Goal: Information Seeking & Learning: Learn about a topic

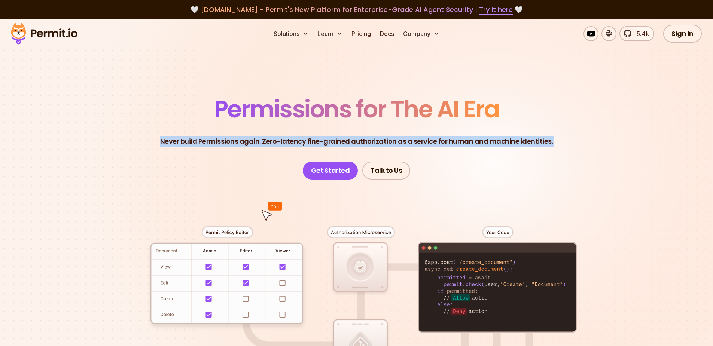
click at [299, 142] on p "Never build Permissions again. Zero-latency fine-grained authorization as a ser…" at bounding box center [356, 141] width 393 height 10
click at [299, 141] on p "Never build Permissions again. Zero-latency fine-grained authorization as a ser…" at bounding box center [356, 141] width 393 height 10
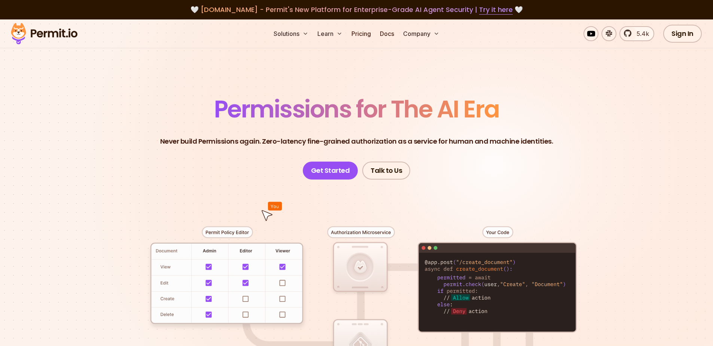
click at [299, 141] on p "Never build Permissions again. Zero-latency fine-grained authorization as a ser…" at bounding box center [356, 141] width 393 height 10
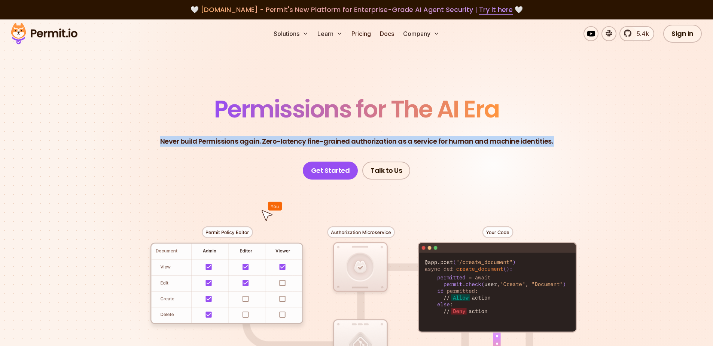
click at [299, 131] on header "Permissions for The AI Era Never build Permissions again. Zero-latency fine-gra…" at bounding box center [357, 138] width 524 height 82
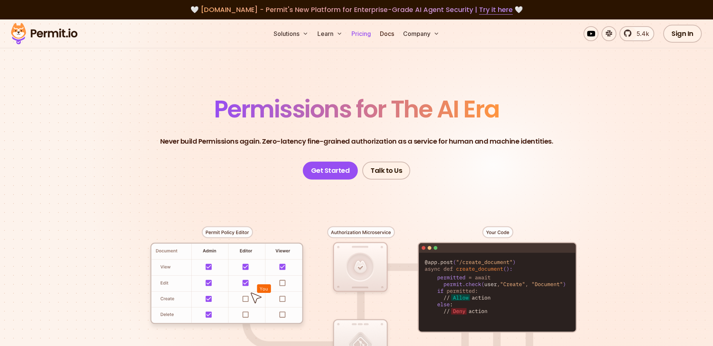
click at [357, 31] on link "Pricing" at bounding box center [360, 33] width 25 height 15
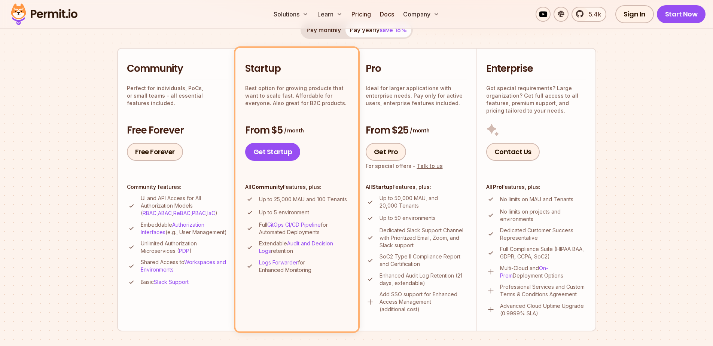
scroll to position [183, 0]
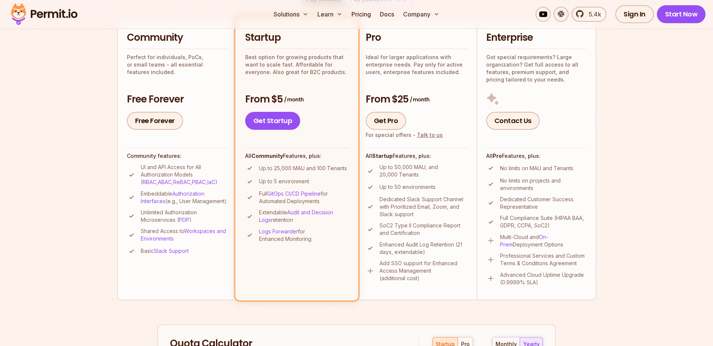
click at [165, 166] on p "UI and API Access for All Authorization Models ( RBAC , ABAC , ReBAC , PBAC , I…" at bounding box center [184, 175] width 87 height 22
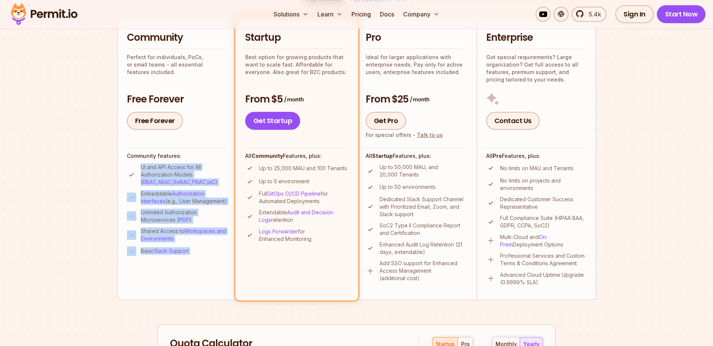
drag, startPoint x: 165, startPoint y: 166, endPoint x: 211, endPoint y: 263, distance: 107.5
click at [211, 263] on li "Community Perfect for individuals, PoCs, or small teams - all essential feature…" at bounding box center [177, 158] width 120 height 283
click at [129, 286] on li "Community Perfect for individuals, PoCs, or small teams - all essential feature…" at bounding box center [177, 158] width 120 height 283
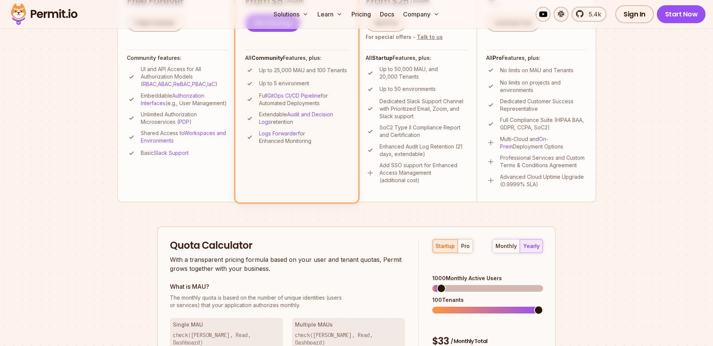
scroll to position [288, 0]
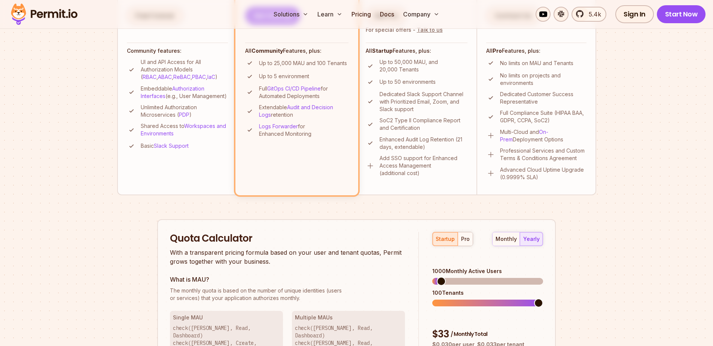
click at [193, 239] on h2 "Quota Calculator" at bounding box center [287, 238] width 235 height 13
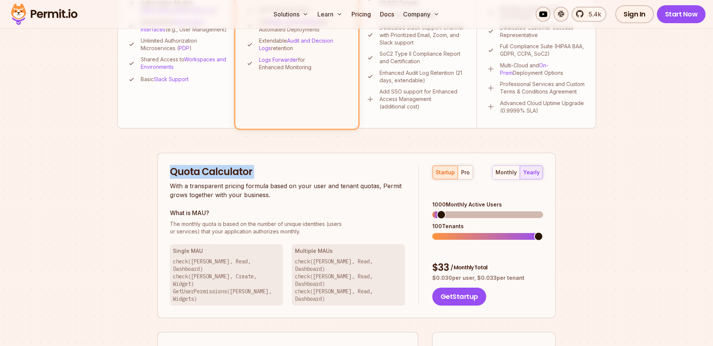
scroll to position [391, 0]
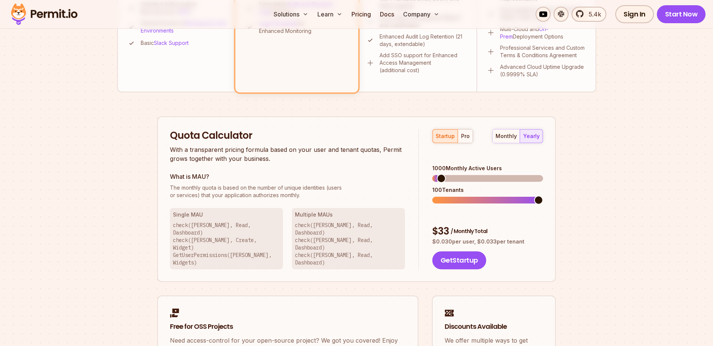
click at [193, 211] on h3 "Single MAU" at bounding box center [226, 214] width 107 height 7
drag, startPoint x: 193, startPoint y: 211, endPoint x: 221, endPoint y: 236, distance: 36.9
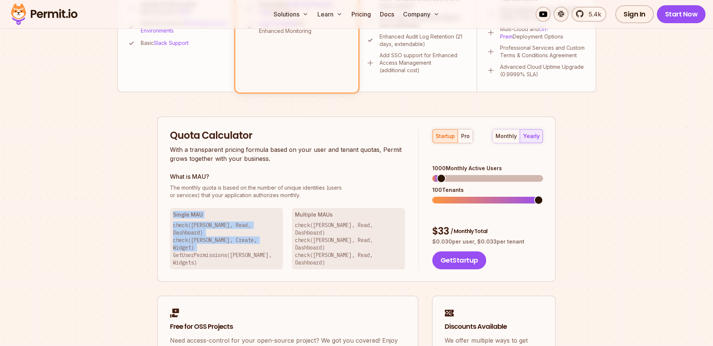
click at [221, 236] on div "Single MAU check([PERSON_NAME], Read, Dashboard) check([PERSON_NAME], Create, W…" at bounding box center [226, 238] width 113 height 61
click at [221, 236] on p "check([PERSON_NAME], Read, Dashboard) check([PERSON_NAME], Create, Widget) GetU…" at bounding box center [226, 244] width 107 height 45
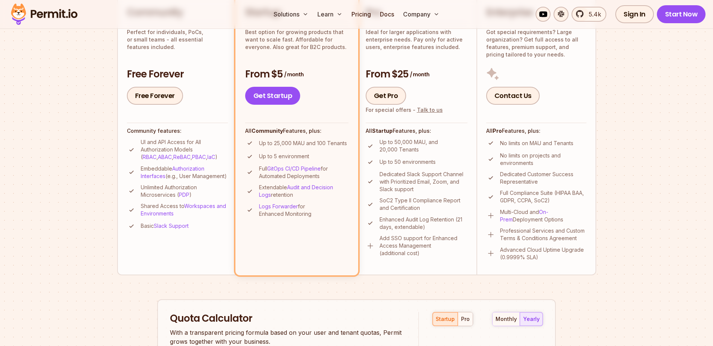
scroll to position [180, 0]
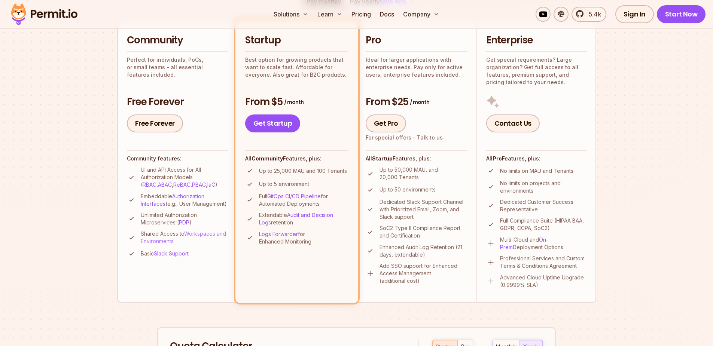
click at [169, 244] on link "Workspaces and Environments" at bounding box center [183, 238] width 85 height 14
click at [193, 75] on div "Community Perfect for individuals, PoCs, or small teams - all essential feature…" at bounding box center [177, 83] width 101 height 99
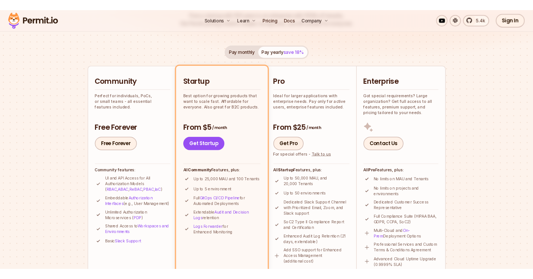
scroll to position [0, 0]
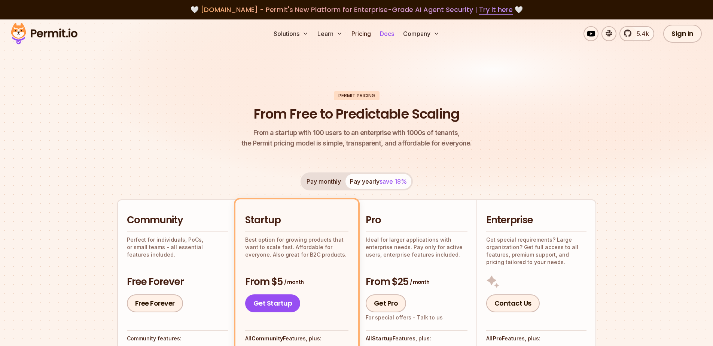
click at [391, 33] on link "Docs" at bounding box center [387, 33] width 20 height 15
